Goal: Navigation & Orientation: Find specific page/section

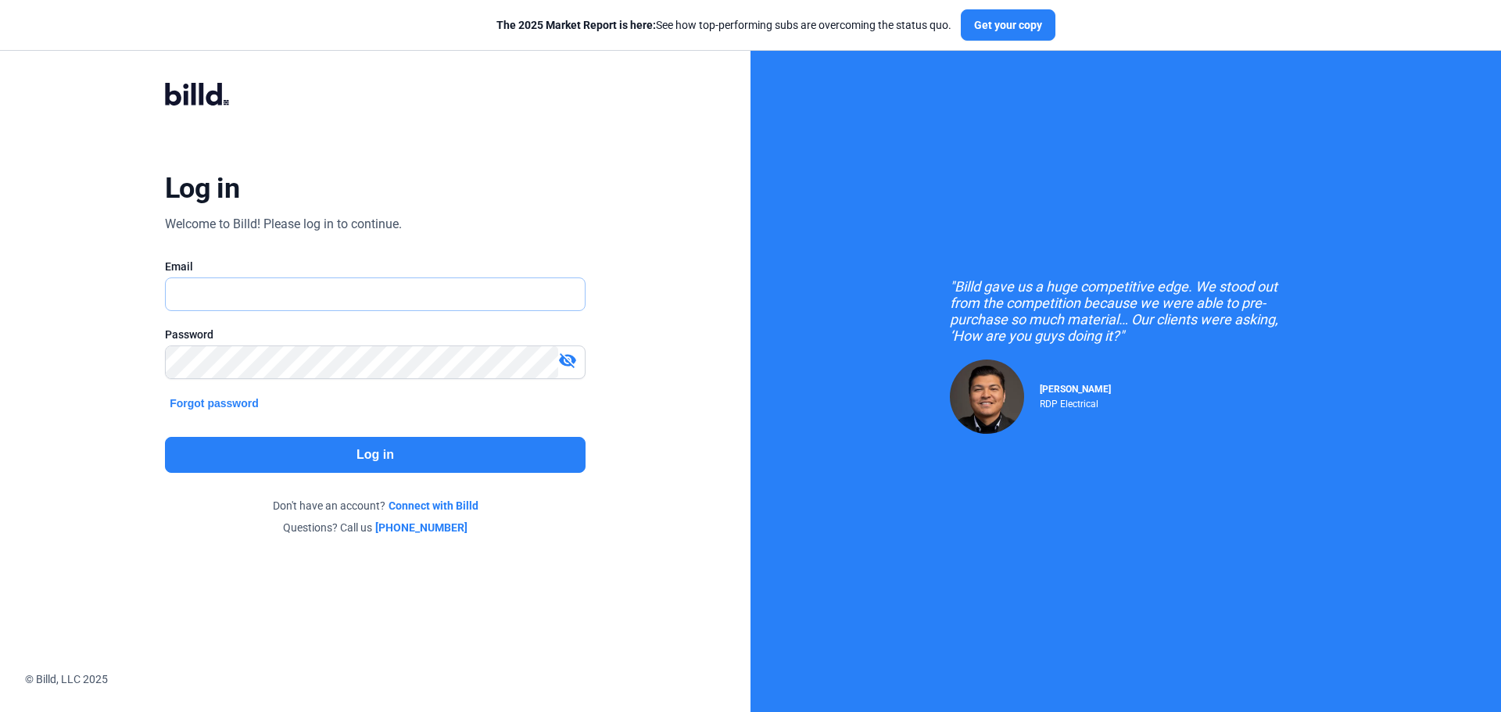
type input "[EMAIL_ADDRESS][DOMAIN_NAME]"
click at [298, 448] on button "Log in" at bounding box center [375, 455] width 421 height 36
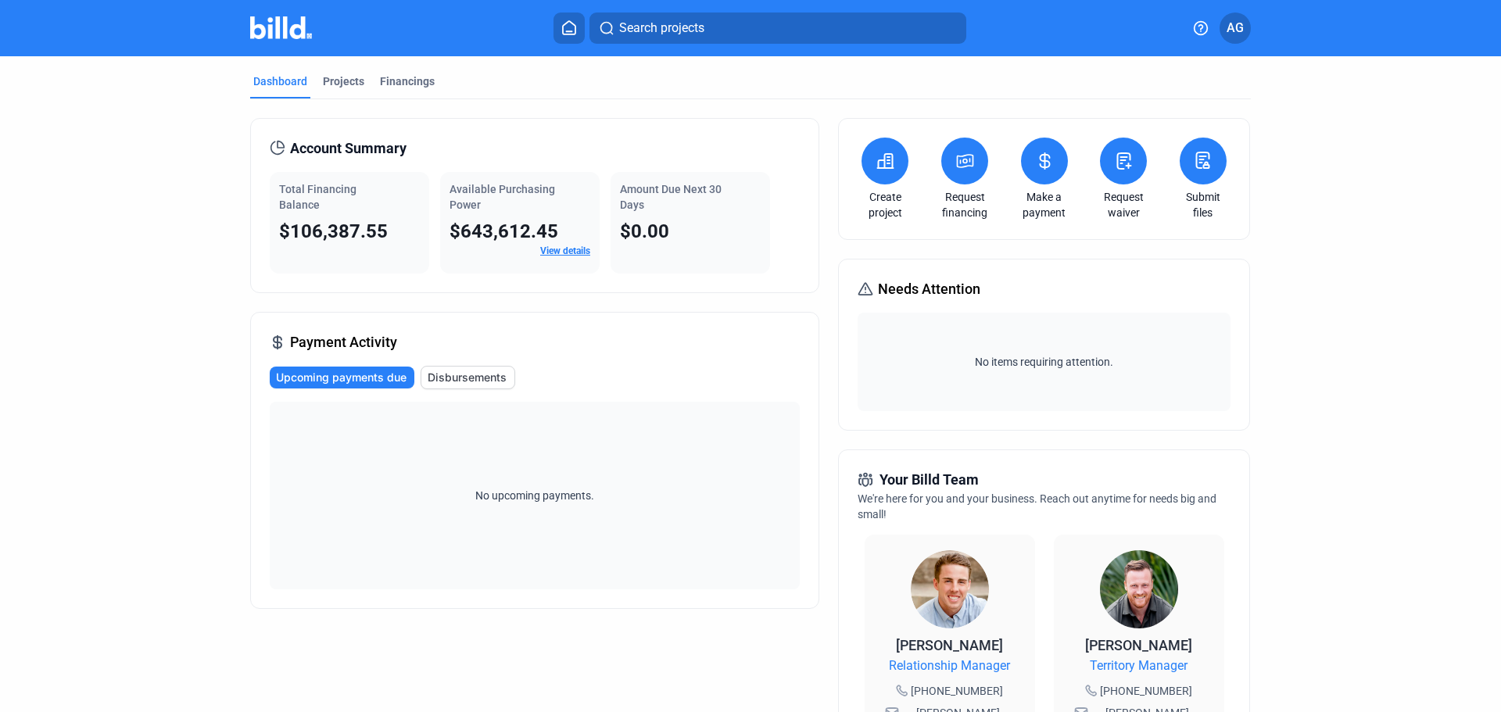
click at [341, 213] on div "Total Financing Balance $106,387.55" at bounding box center [349, 223] width 159 height 102
click at [423, 375] on button "Disbursements" at bounding box center [468, 377] width 95 height 23
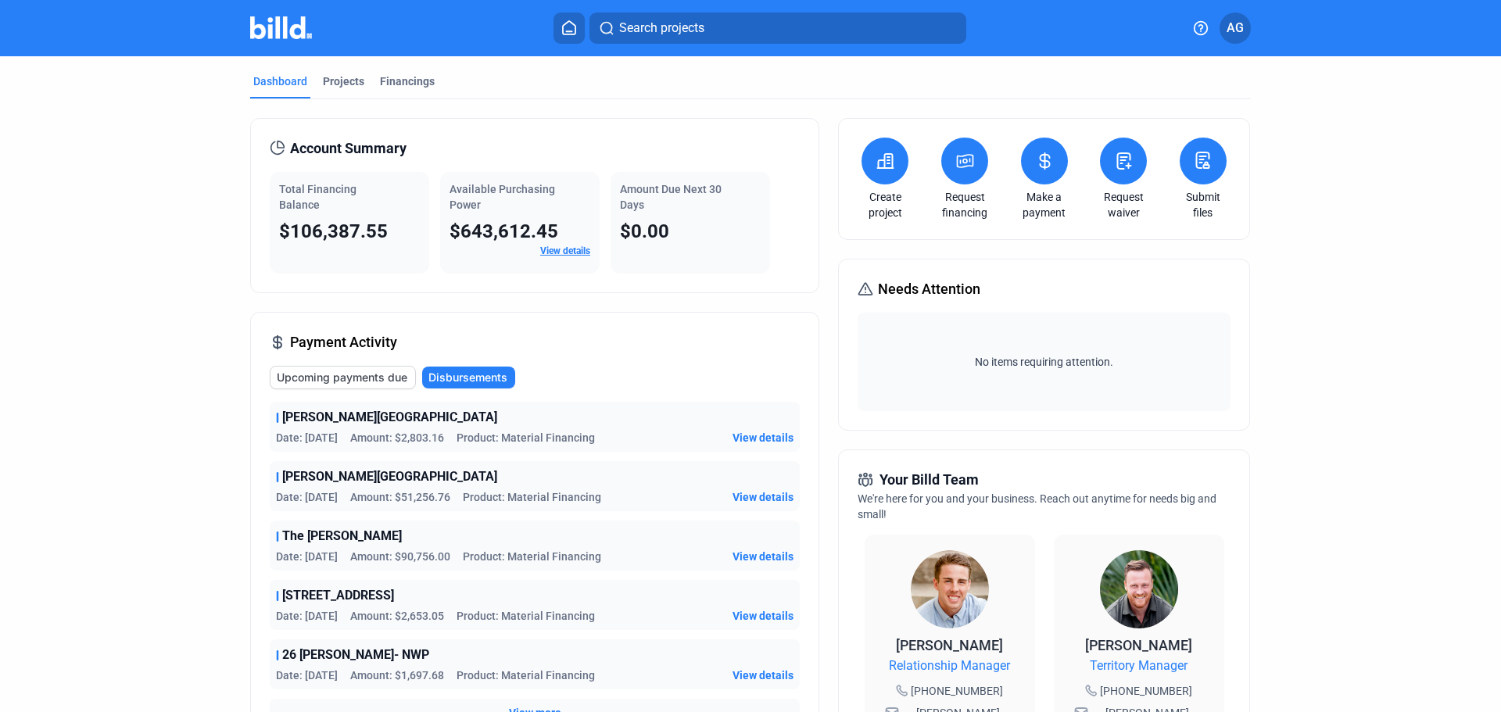
click at [322, 198] on div "Total Financing Balance" at bounding box center [349, 196] width 141 height 31
click at [339, 76] on div "Projects" at bounding box center [343, 81] width 41 height 16
